Goal: Find specific page/section: Find specific page/section

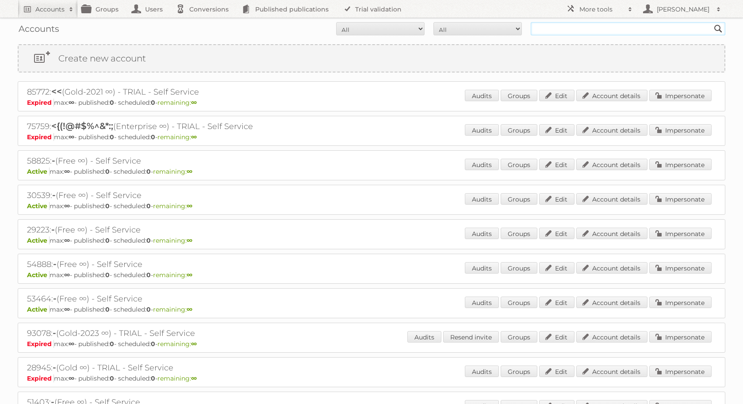
click at [546, 26] on input "text" at bounding box center [627, 28] width 195 height 13
type input "LSA"
click at [711, 22] on input "Search" at bounding box center [717, 28] width 13 height 13
click at [97, 2] on link "Groups" at bounding box center [103, 9] width 50 height 18
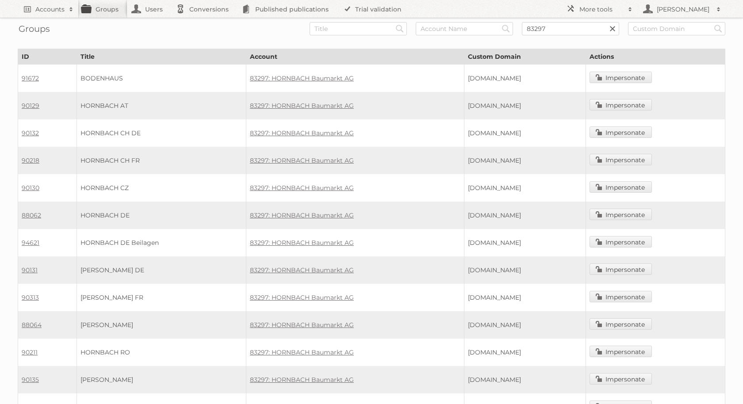
click at [612, 30] on link at bounding box center [612, 28] width 13 height 13
click at [582, 32] on input "text" at bounding box center [570, 28] width 97 height 13
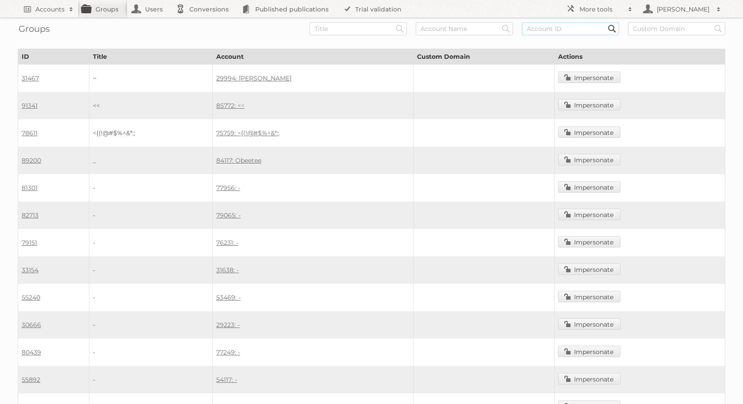
click at [560, 26] on input "text" at bounding box center [570, 28] width 97 height 13
type input "77105"
click at [393, 22] on input "Search" at bounding box center [399, 28] width 13 height 13
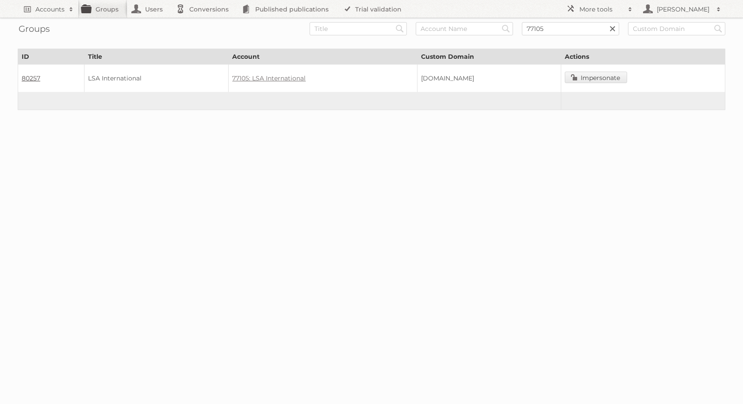
click at [28, 76] on link "80257" at bounding box center [31, 78] width 19 height 8
click at [232, 76] on link "77105: LSA International" at bounding box center [268, 78] width 73 height 8
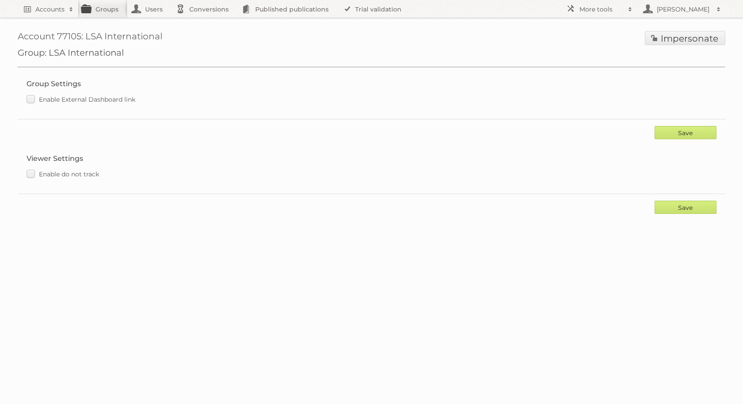
drag, startPoint x: 85, startPoint y: 38, endPoint x: 201, endPoint y: 38, distance: 115.8
click at [201, 38] on h1 "Impersonate Account 77105: LSA International" at bounding box center [371, 39] width 707 height 16
copy h1 "LSA International"
click at [53, 11] on h2 "Accounts" at bounding box center [49, 9] width 29 height 9
click at [141, 116] on fieldset "Group Settings Enable External Dashboard link" at bounding box center [371, 95] width 707 height 48
